Goal: Task Accomplishment & Management: Use online tool/utility

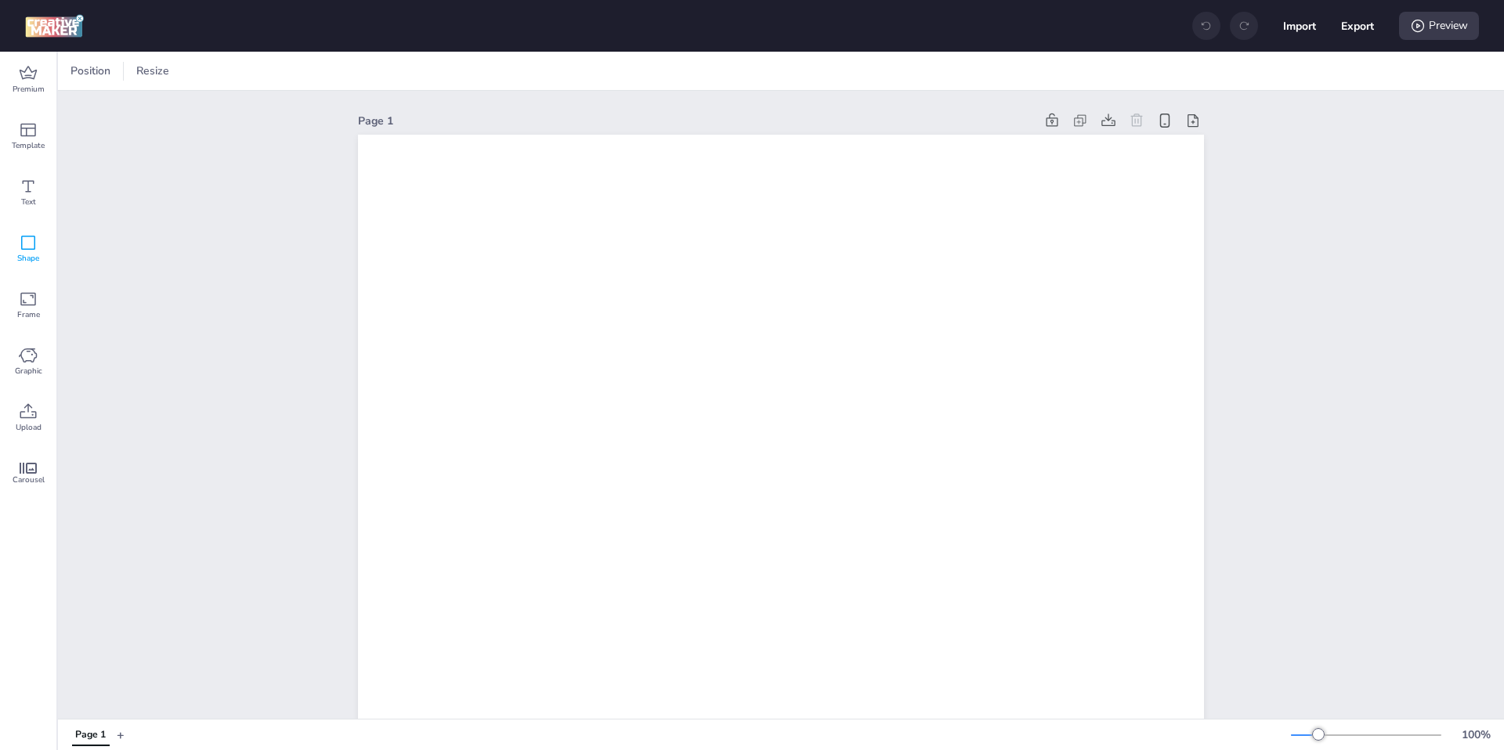
click at [37, 244] on icon at bounding box center [28, 242] width 19 height 19
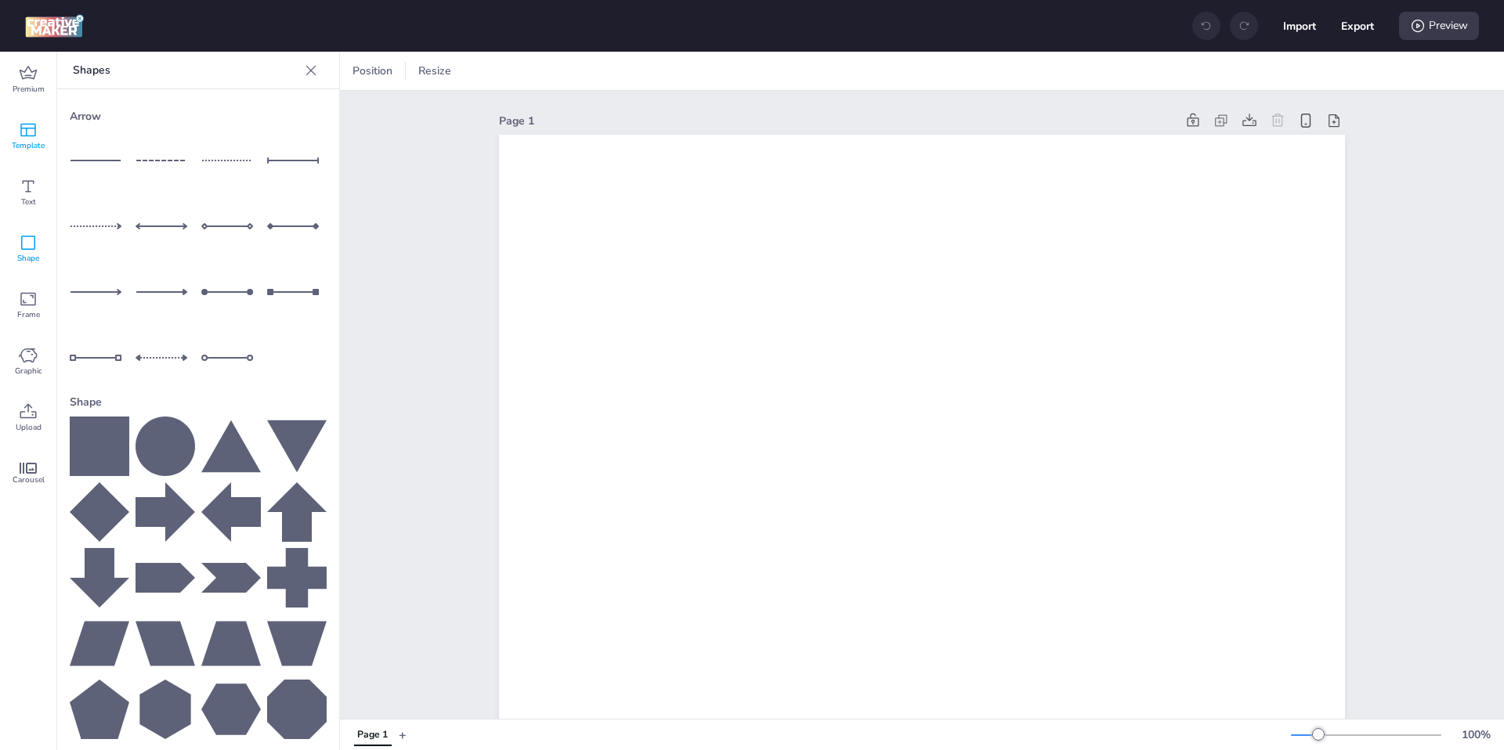
click at [31, 132] on icon at bounding box center [28, 130] width 19 height 19
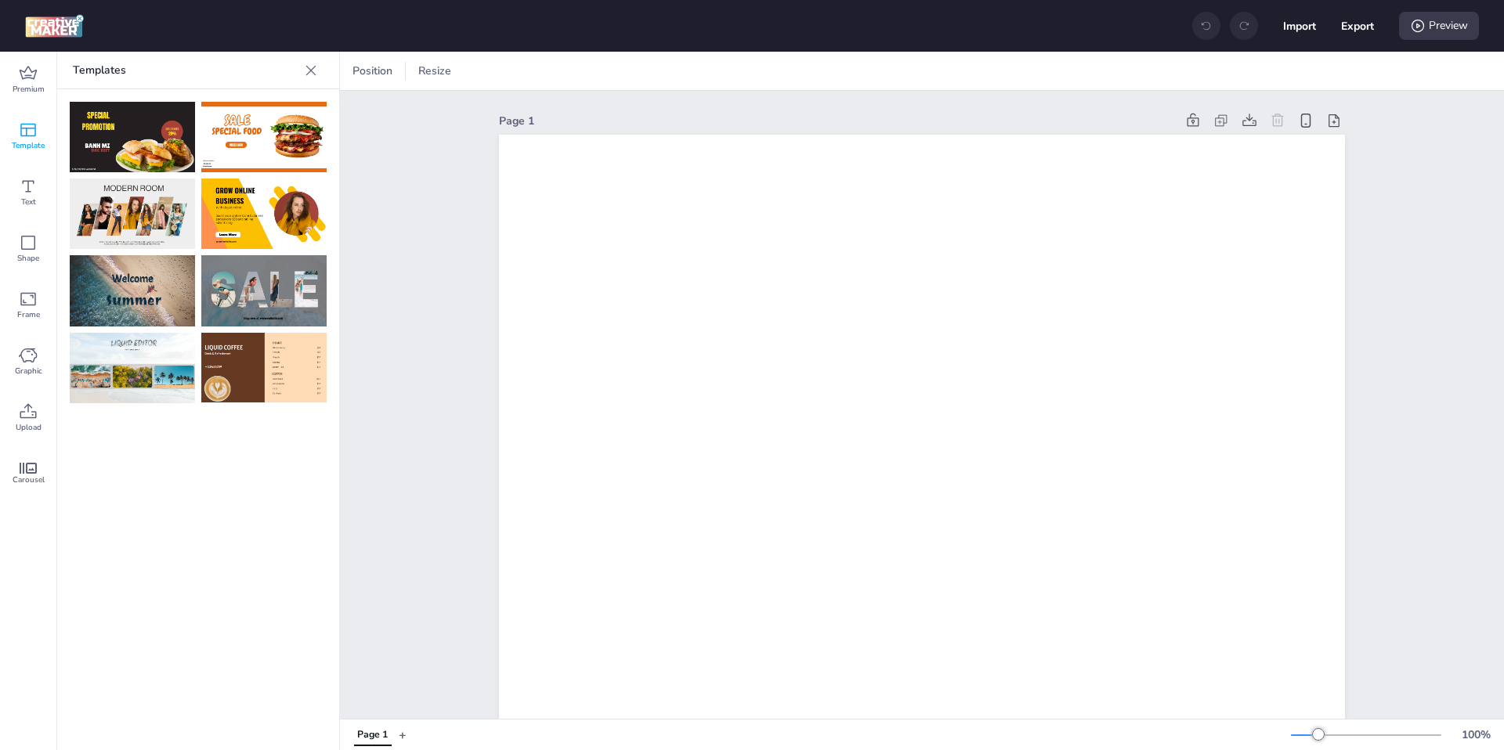
click at [276, 142] on img at bounding box center [263, 137] width 125 height 70
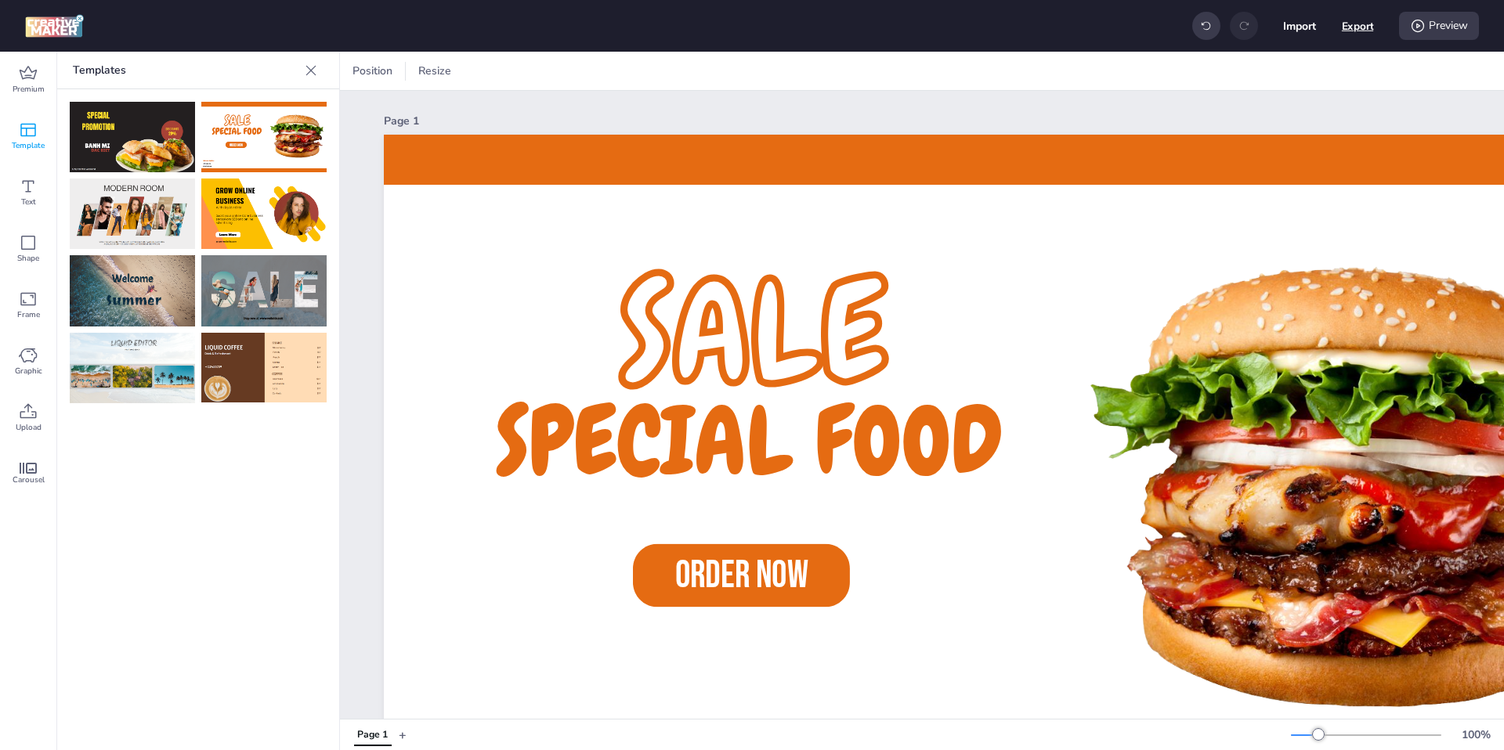
click at [1355, 25] on button "Export" at bounding box center [1357, 26] width 32 height 32
select select "html"
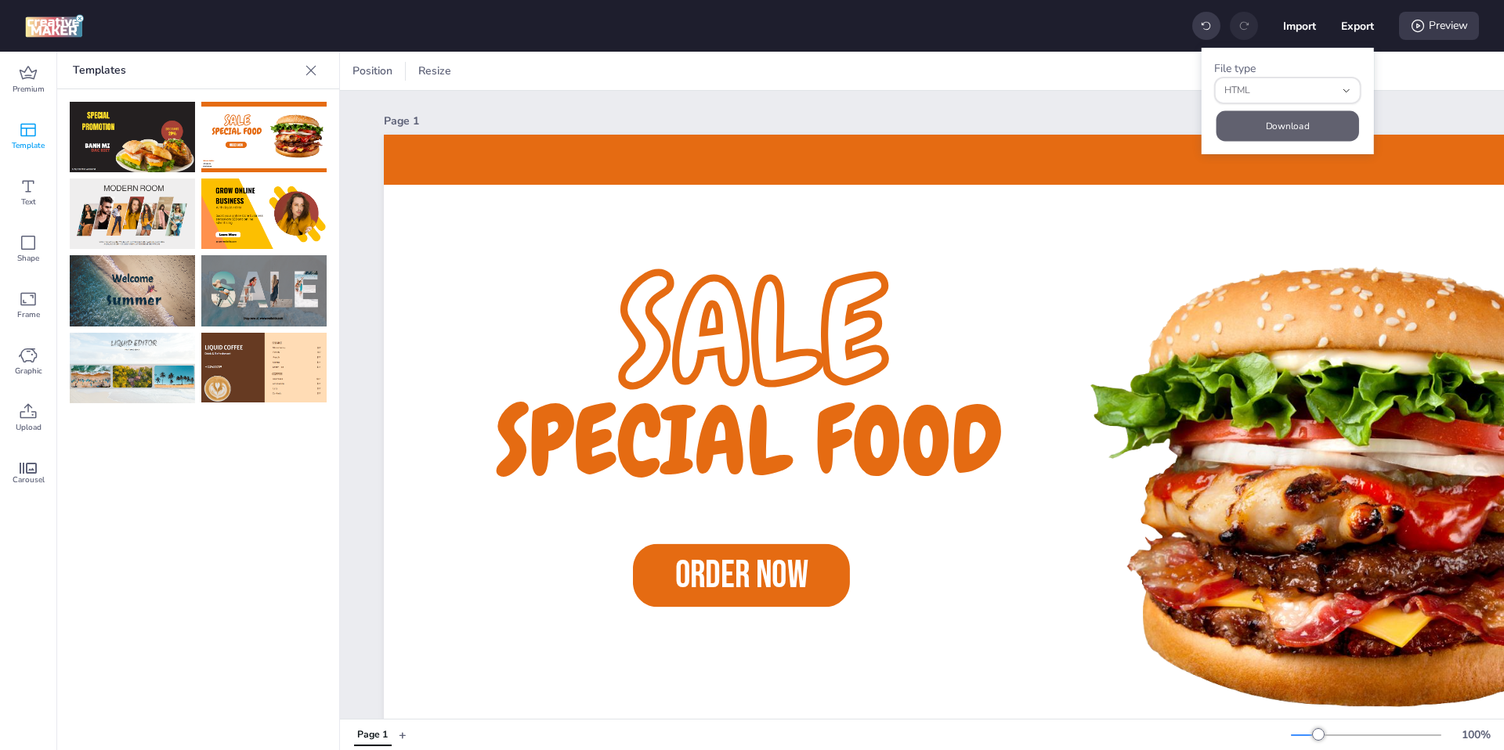
click at [1289, 128] on button "Download" at bounding box center [1287, 126] width 143 height 31
click at [1352, 92] on button "HTML" at bounding box center [1287, 90] width 147 height 27
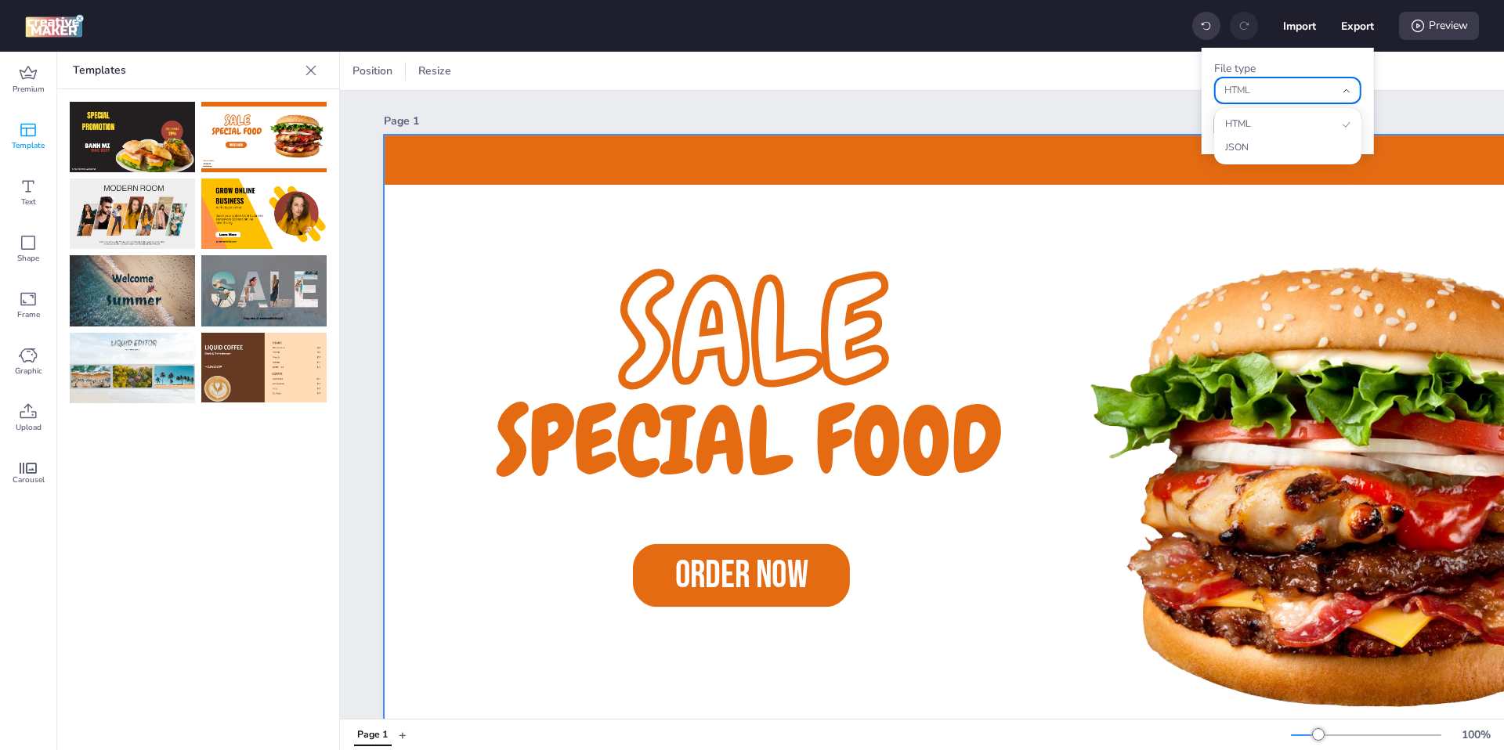
click at [996, 302] on div at bounding box center [1026, 497] width 1284 height 724
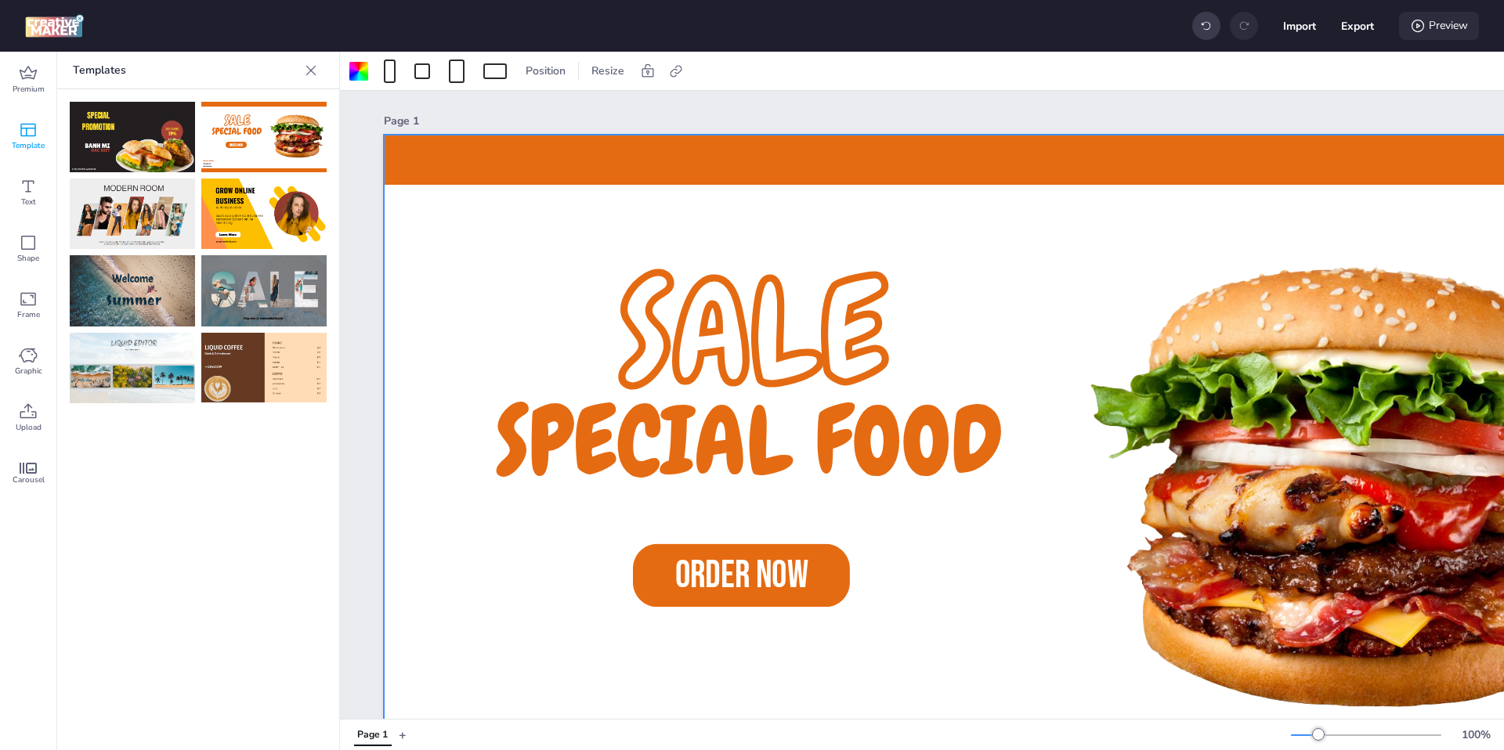
click at [1430, 23] on div "Preview" at bounding box center [1439, 26] width 80 height 28
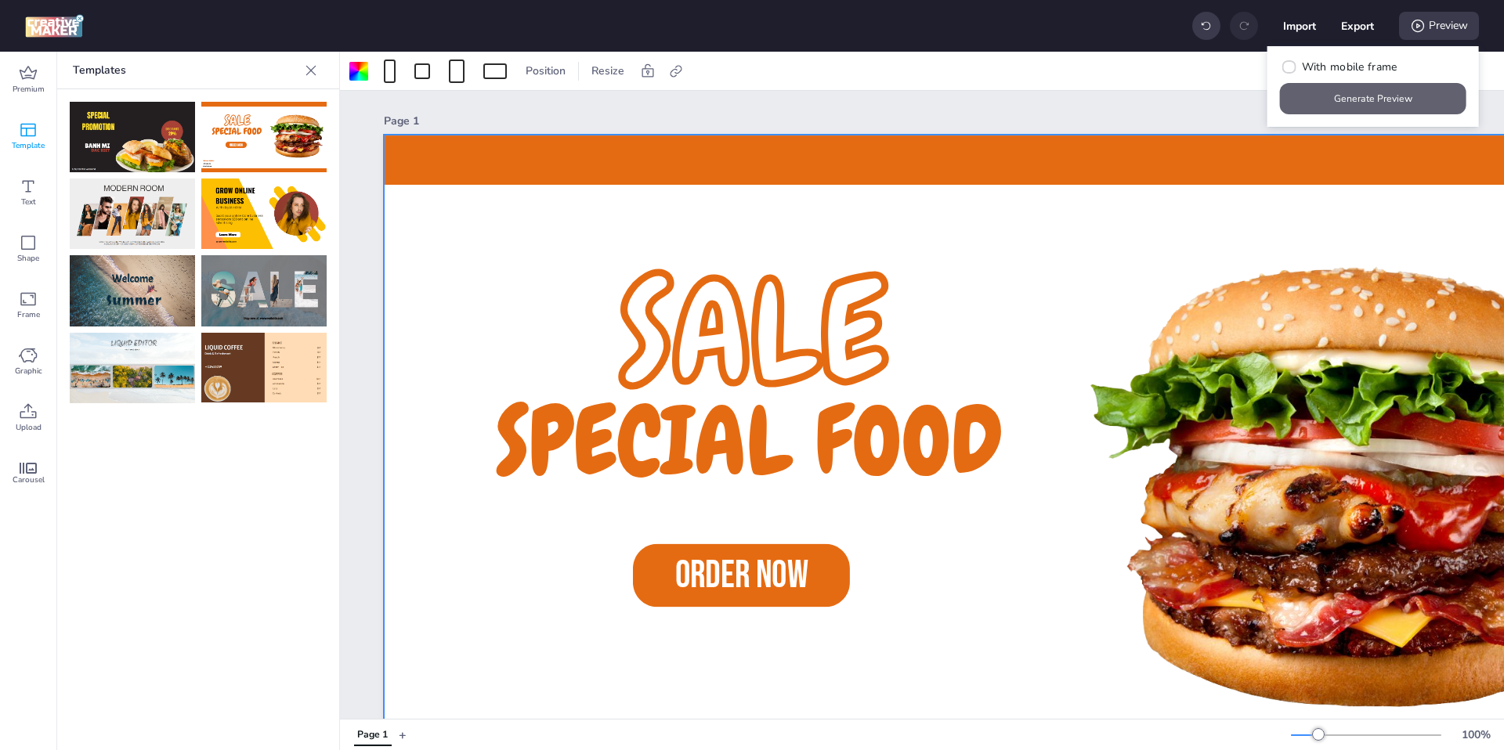
click at [1367, 96] on button "Generate Preview" at bounding box center [1373, 98] width 186 height 31
